Goal: Find specific page/section: Find specific page/section

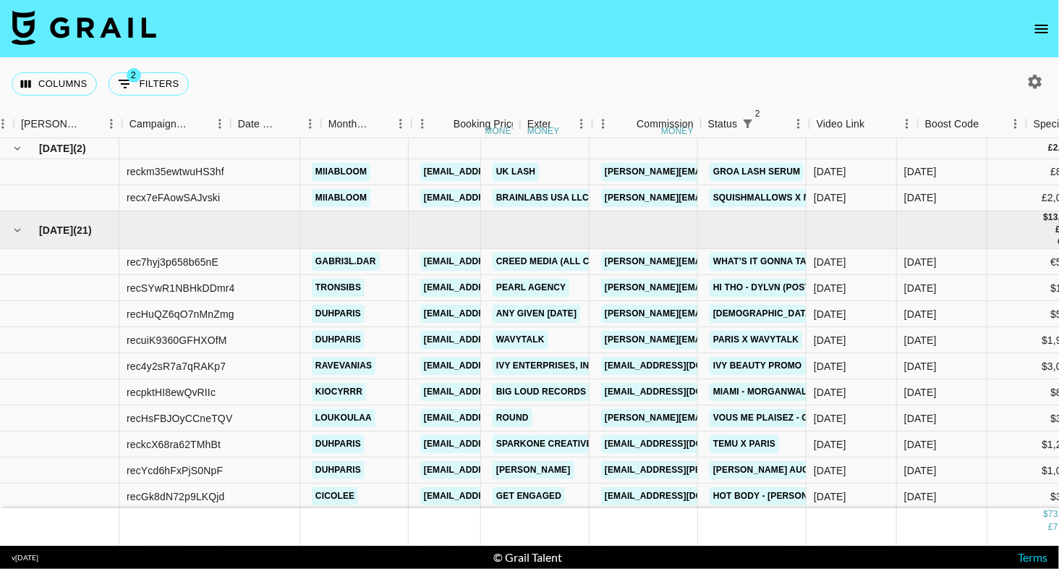
scroll to position [0, 576]
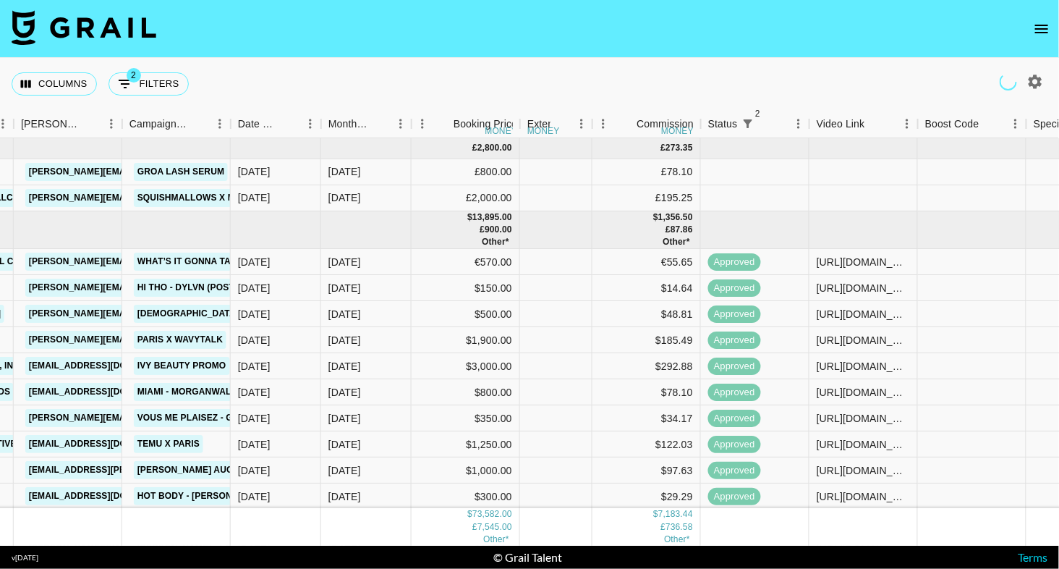
click at [1041, 29] on icon "open drawer" at bounding box center [1041, 28] width 17 height 17
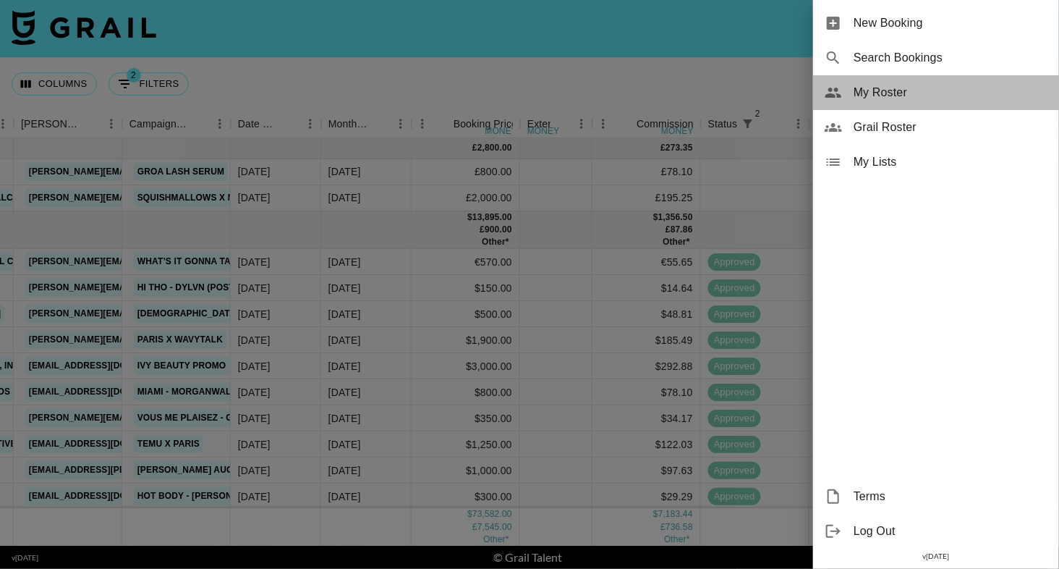
click at [897, 102] on div "My Roster" at bounding box center [936, 92] width 246 height 35
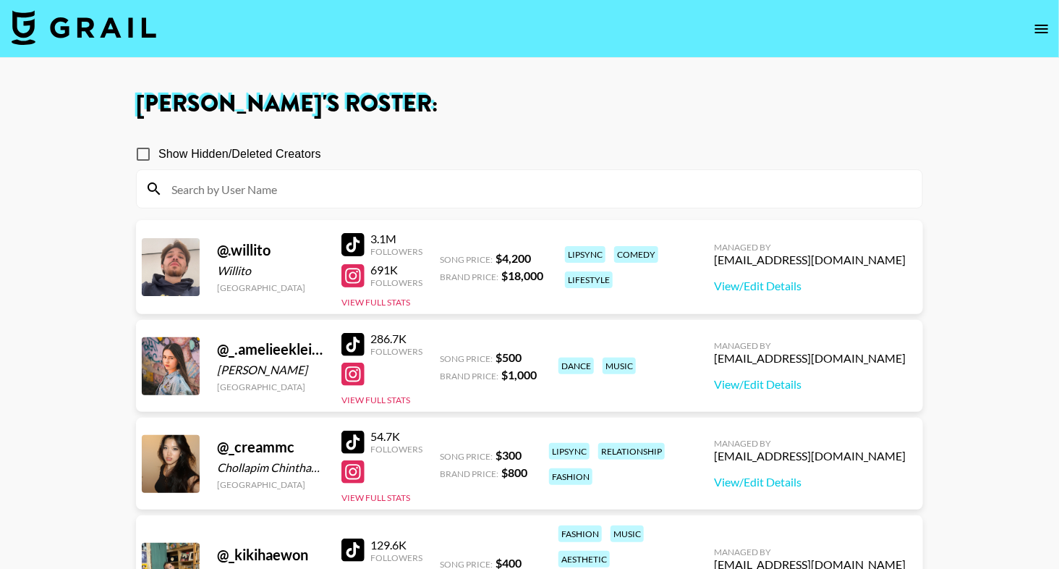
click at [368, 191] on input at bounding box center [538, 188] width 751 height 23
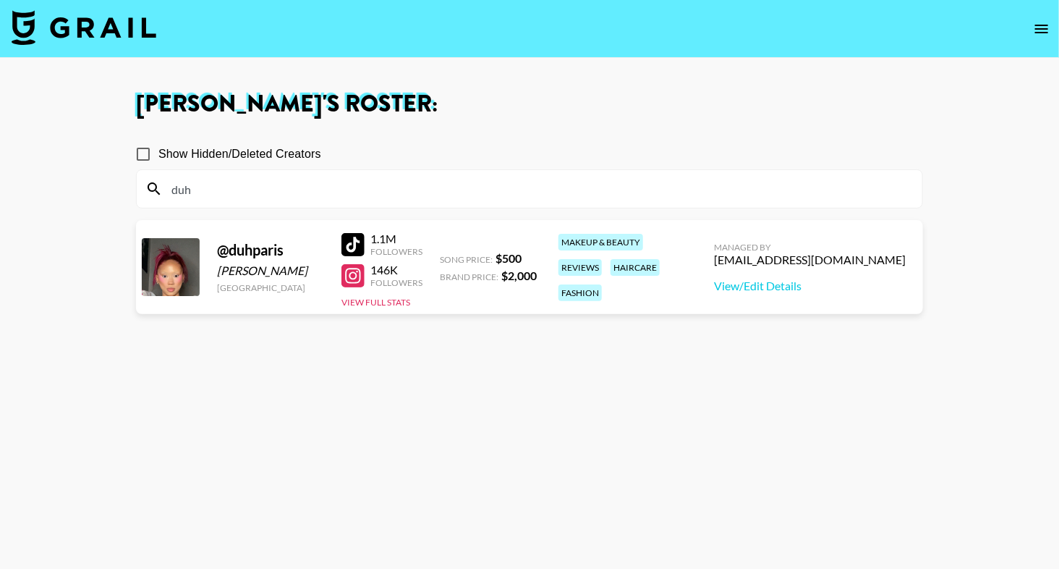
type input "duh"
click at [480, 110] on h1 "[PERSON_NAME] 's Roster:" at bounding box center [529, 104] width 787 height 23
click at [352, 280] on div at bounding box center [353, 275] width 23 height 23
click at [232, 187] on input "duh" at bounding box center [538, 188] width 751 height 23
